Goal: Find specific page/section

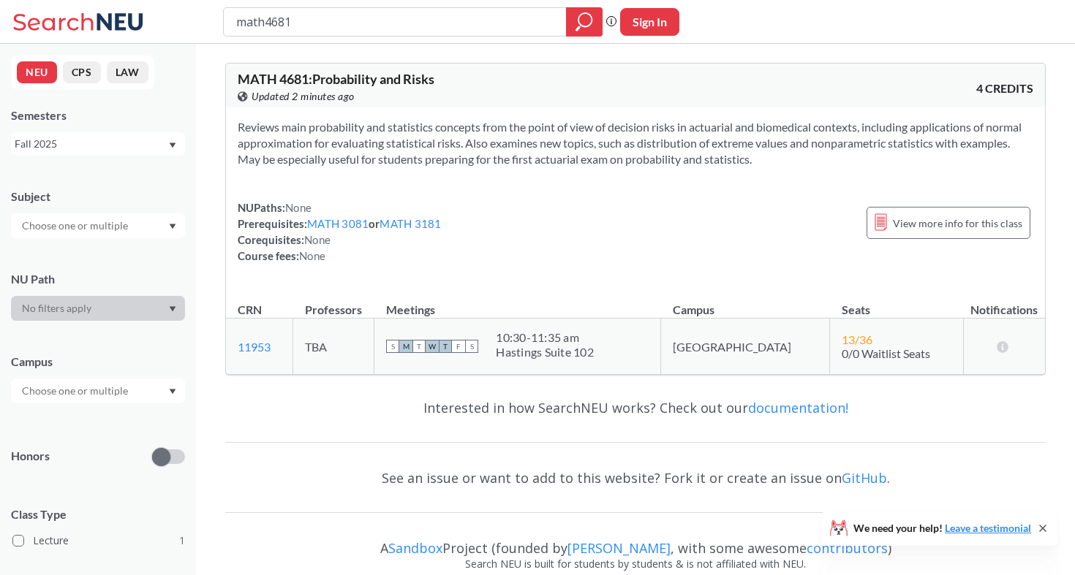
click at [648, 29] on button "Sign In" at bounding box center [649, 22] width 59 height 28
select select "US"
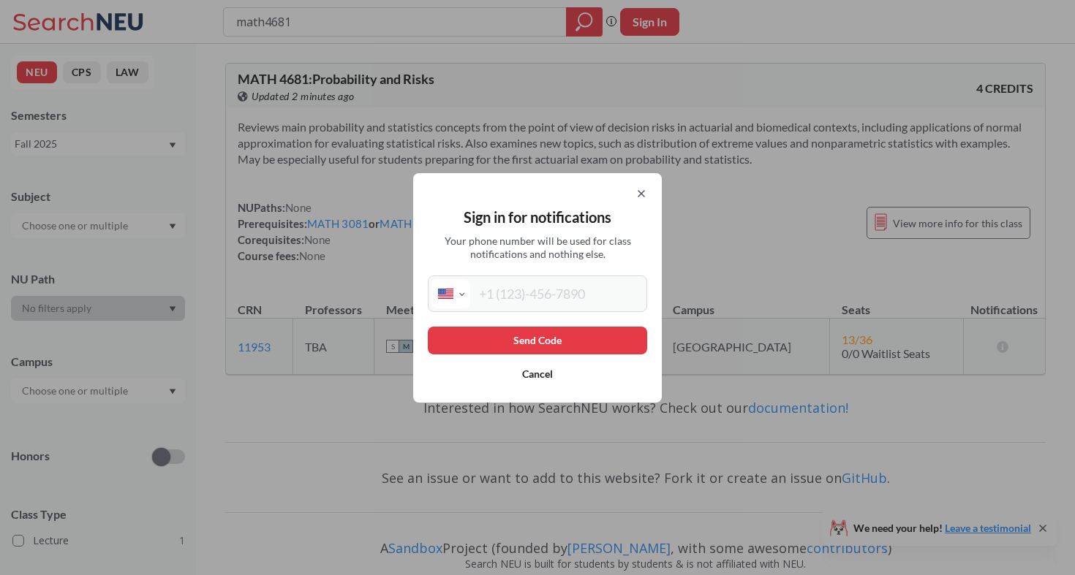
click at [636, 188] on icon at bounding box center [641, 194] width 12 height 12
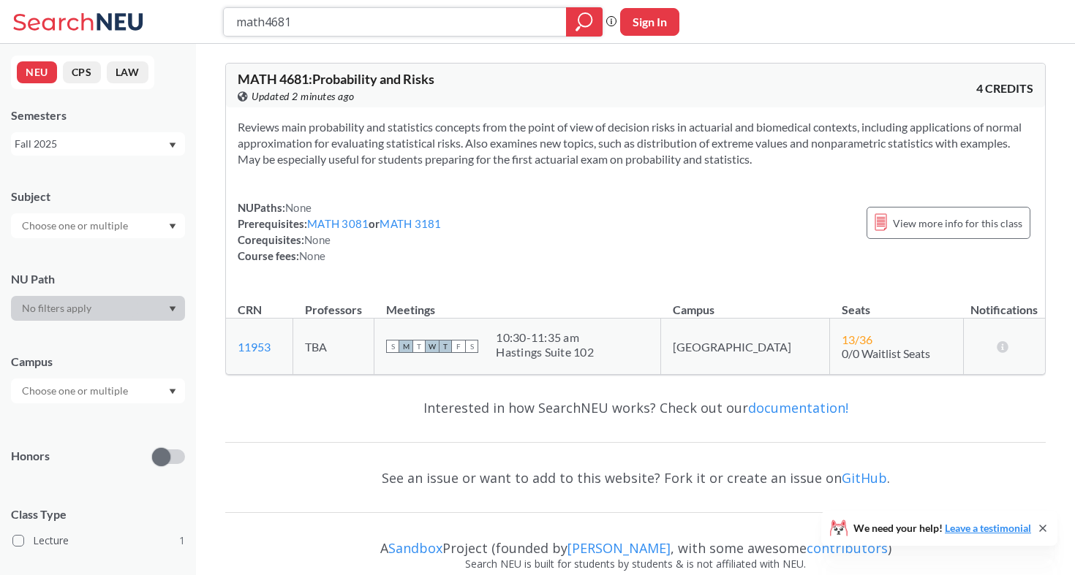
click at [591, 15] on icon "magnifying glass" at bounding box center [584, 22] width 18 height 20
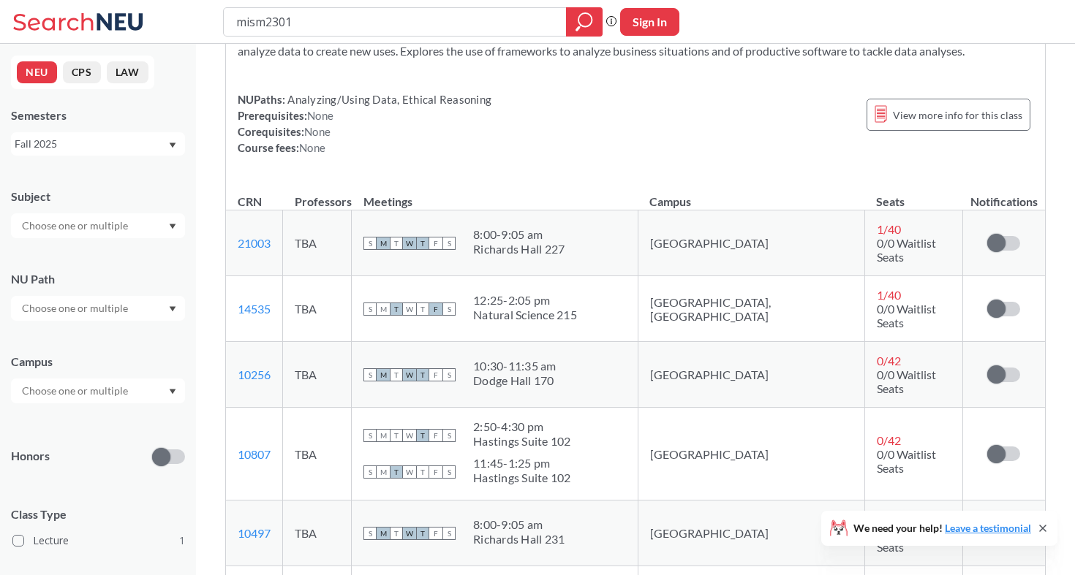
scroll to position [140, 0]
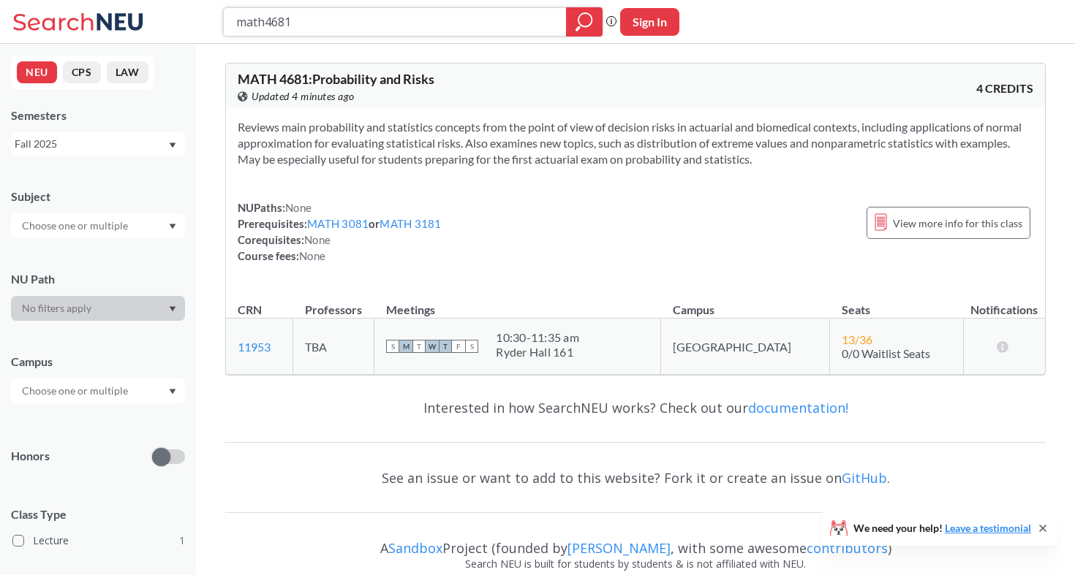
click at [407, 18] on input "math4681" at bounding box center [395, 22] width 321 height 25
type input "ds4300"
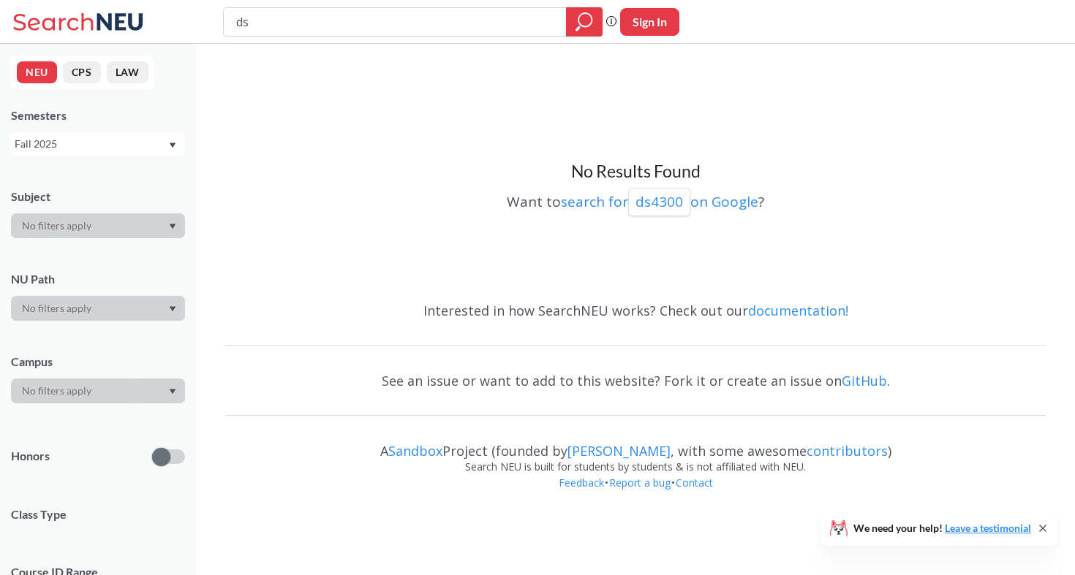
type input "d"
type input "cs4100"
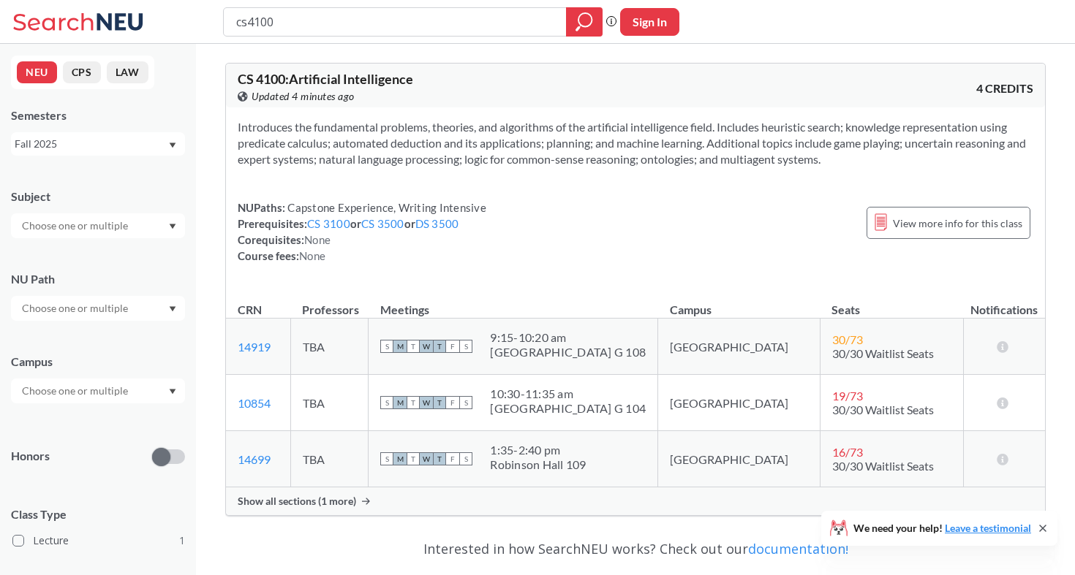
click at [313, 508] on div "Show all sections (1 more)" at bounding box center [635, 502] width 819 height 28
